Goal: Task Accomplishment & Management: Use online tool/utility

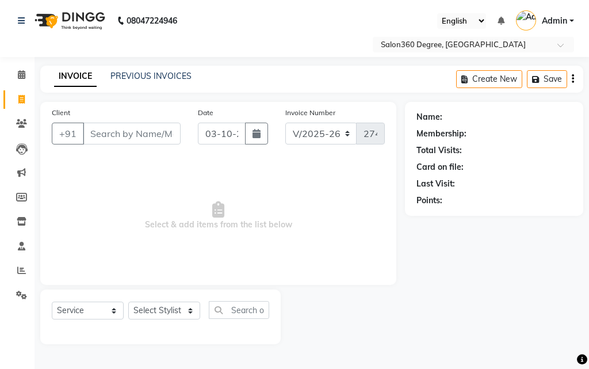
select select "5215"
select select "service"
click at [149, 130] on input "Client" at bounding box center [132, 134] width 98 height 22
click at [116, 133] on input "nirmal sir" at bounding box center [102, 134] width 39 height 22
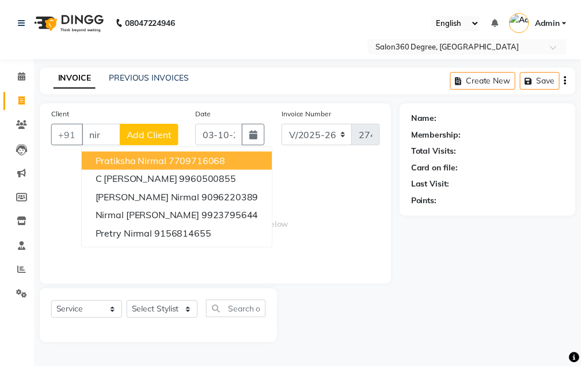
scroll to position [0, 0]
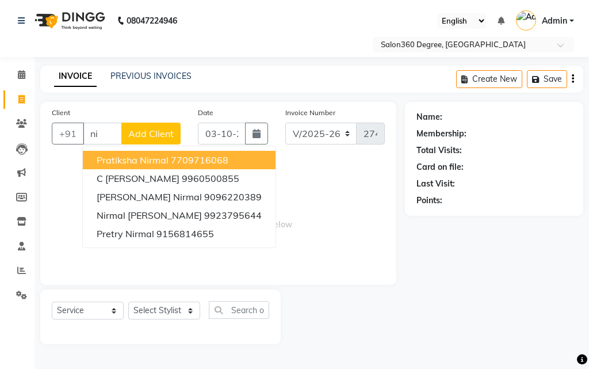
type input "n"
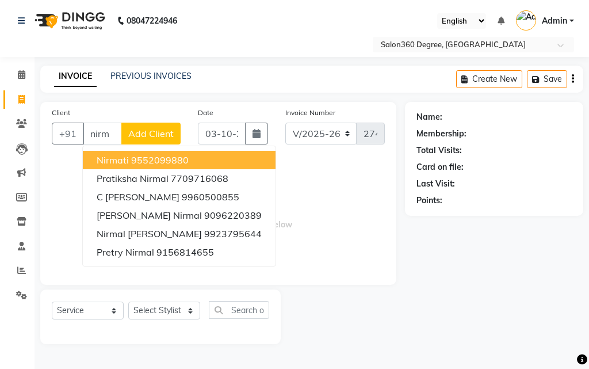
click at [110, 132] on input "nirm" at bounding box center [102, 134] width 39 height 22
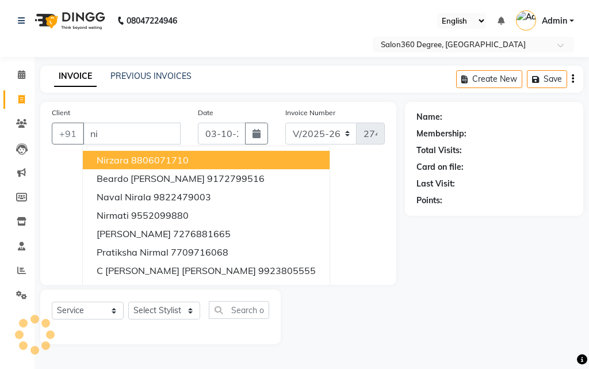
type input "n"
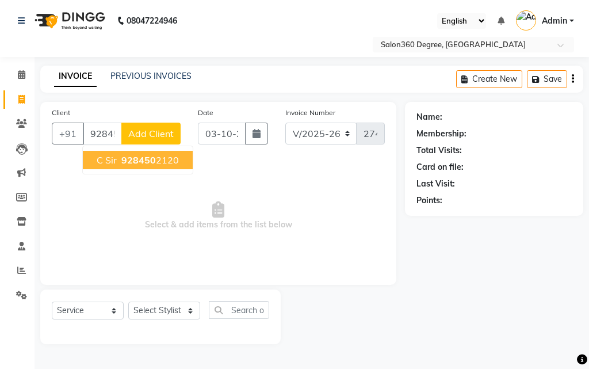
click at [134, 156] on span "928450" at bounding box center [138, 160] width 35 height 12
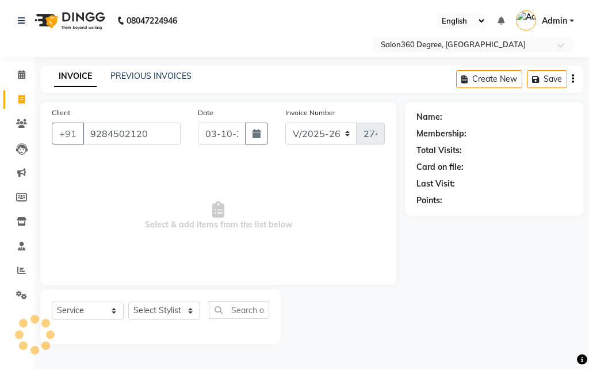
type input "9284502120"
select select "2: Object"
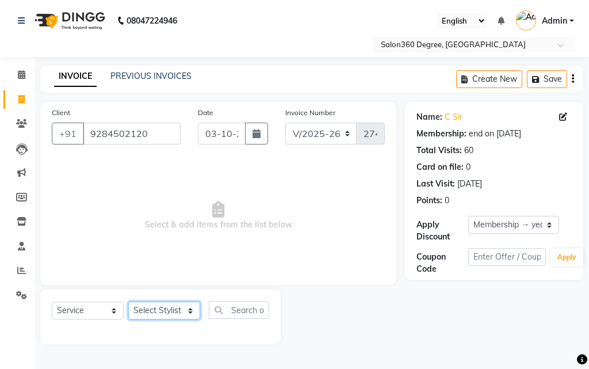
click at [192, 310] on select "Select Stylist [PERSON_NAME] [PERSON_NAME] dwarka [PERSON_NAME] khde [PERSON_NA…" at bounding box center [164, 311] width 72 height 18
select select "33518"
click at [128, 302] on select "Select Stylist [PERSON_NAME] [PERSON_NAME] dwarka [PERSON_NAME] khde [PERSON_NA…" at bounding box center [164, 311] width 72 height 18
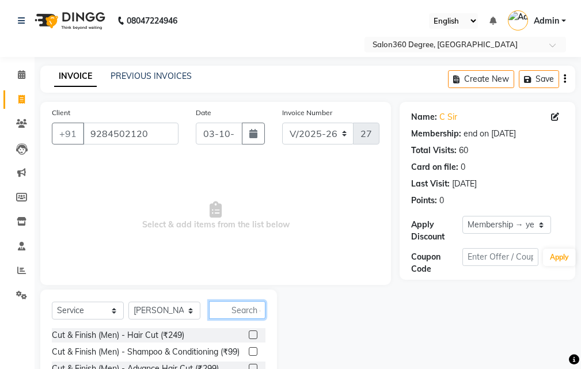
click at [248, 309] on input "text" at bounding box center [237, 310] width 56 height 18
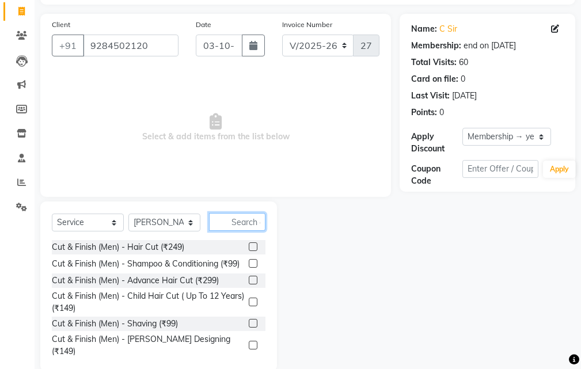
scroll to position [108, 0]
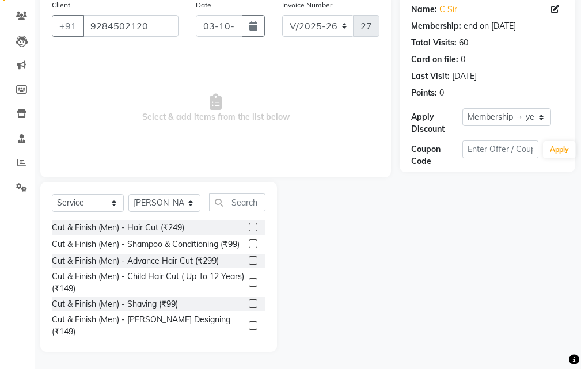
click at [249, 308] on label at bounding box center [253, 303] width 9 height 9
click at [249, 308] on input "checkbox" at bounding box center [252, 303] width 7 height 7
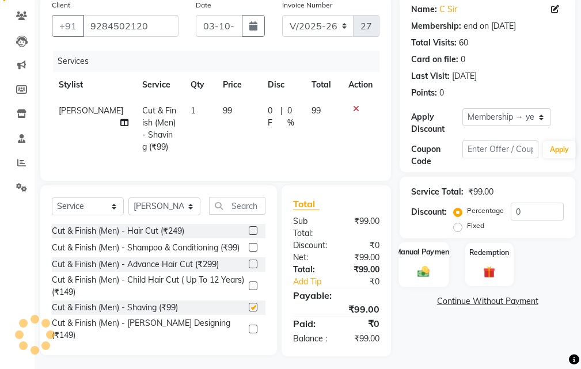
checkbox input "false"
drag, startPoint x: 429, startPoint y: 261, endPoint x: 441, endPoint y: 261, distance: 12.1
click at [430, 260] on div "Manual Payment" at bounding box center [424, 264] width 50 height 45
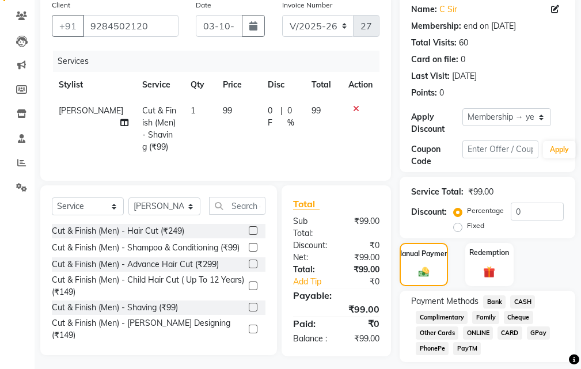
click at [515, 299] on span "CASH" at bounding box center [522, 301] width 25 height 13
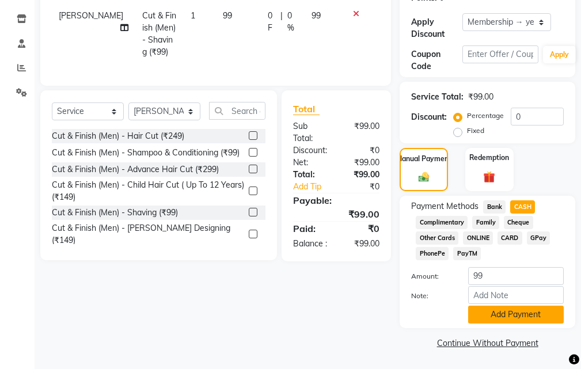
click at [485, 314] on button "Add Payment" at bounding box center [516, 315] width 96 height 18
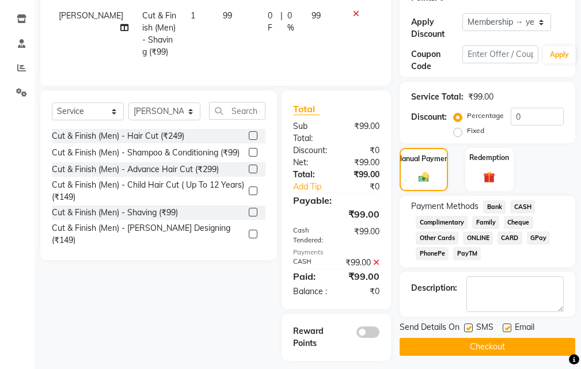
click at [480, 349] on button "Checkout" at bounding box center [488, 347] width 176 height 18
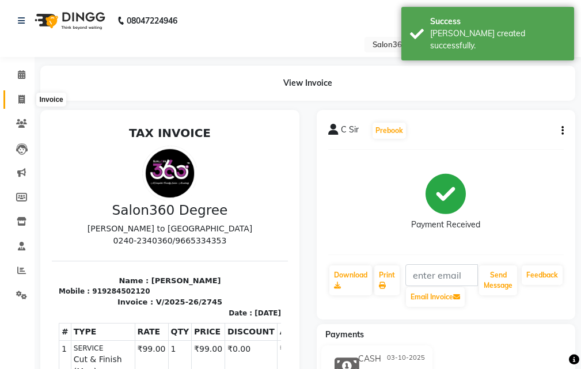
click at [23, 96] on icon at bounding box center [21, 99] width 6 height 9
select select "service"
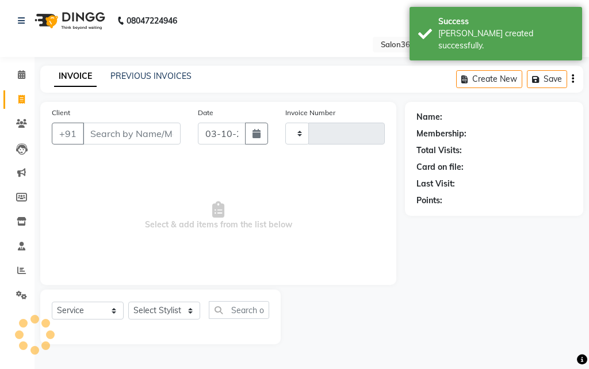
type input "2746"
select select "5215"
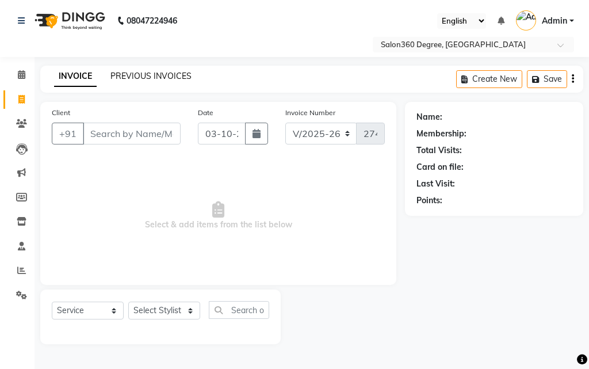
click at [136, 76] on link "PREVIOUS INVOICES" at bounding box center [151, 76] width 81 height 10
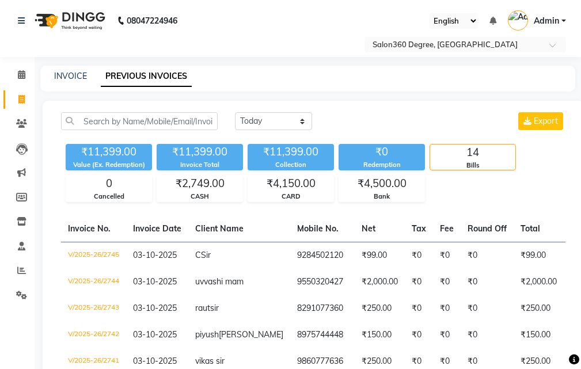
click at [282, 33] on nav "08047224946 Select Location × Salon360 Degree, 54 Swatantya Sainik Colony Engli…" at bounding box center [290, 28] width 581 height 57
click at [233, 186] on div "₹2,749.00" at bounding box center [199, 184] width 85 height 16
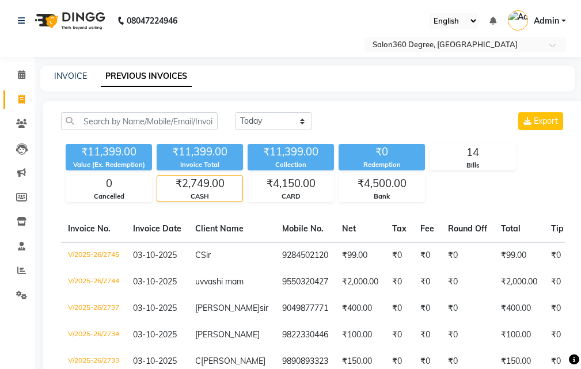
click at [285, 28] on nav "08047224946 Select Location × Salon360 Degree, 54 Swatantya Sainik Colony Engli…" at bounding box center [290, 28] width 581 height 57
drag, startPoint x: 440, startPoint y: 99, endPoint x: 438, endPoint y: 105, distance: 6.7
click at [440, 99] on main "INVOICE PREVIOUS INVOICES [DATE] [DATE] Custom Range Export ₹11,399.00 Value (E…" at bounding box center [308, 252] width 546 height 372
